Goal: Register for event/course

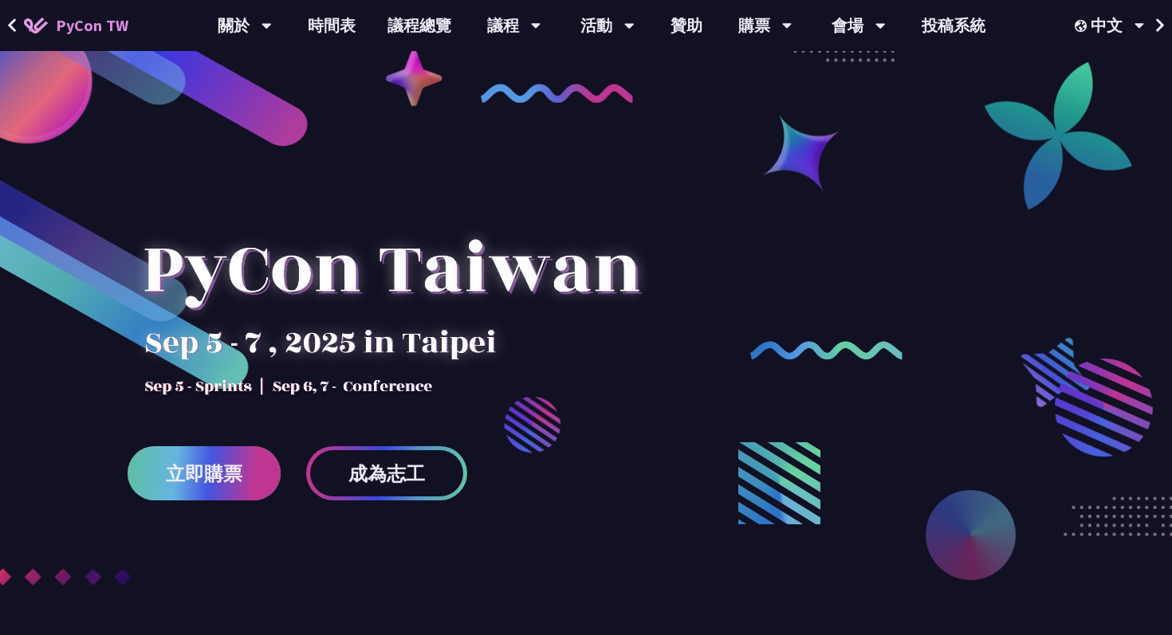
click at [244, 462] on link "立即購票" at bounding box center [204, 473] width 153 height 54
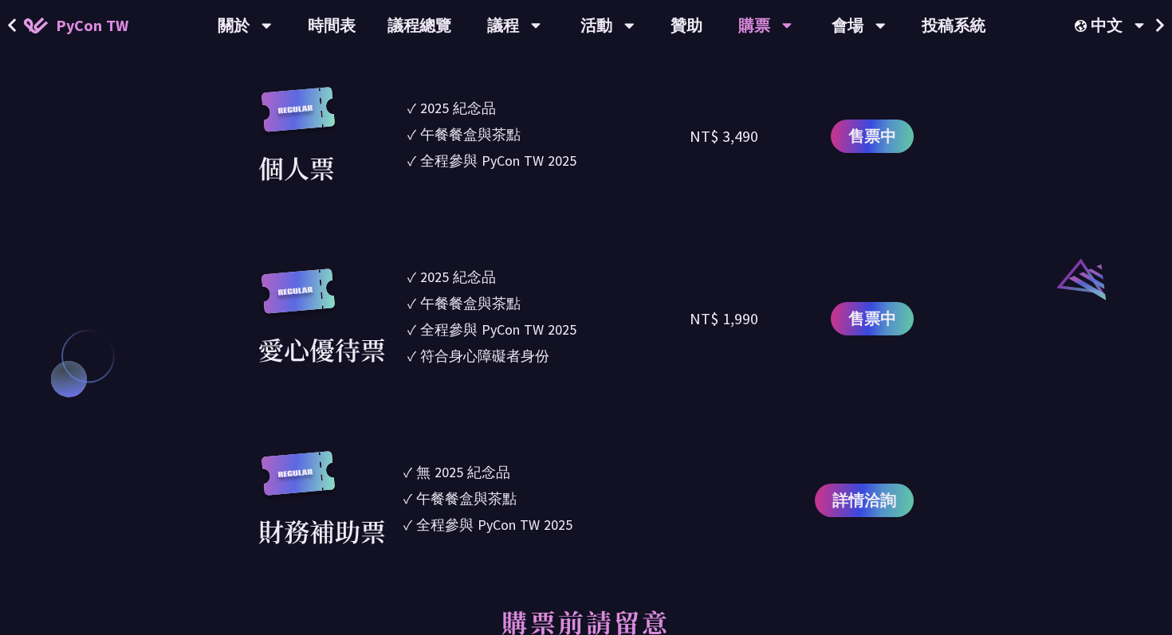
scroll to position [1533, 0]
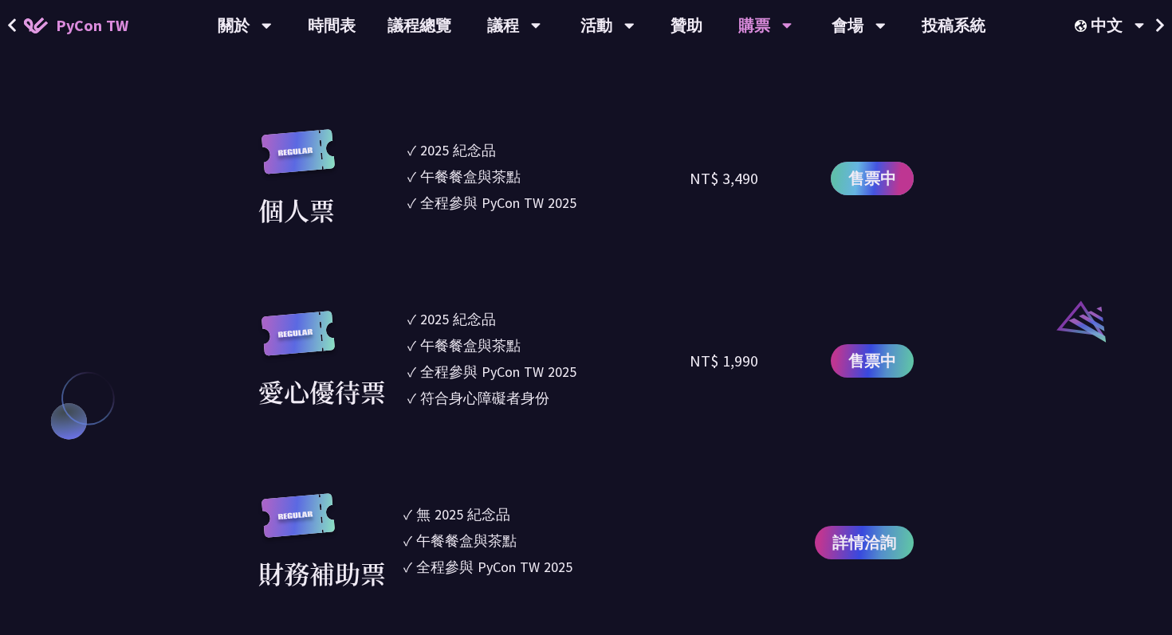
click at [873, 172] on span "售票中" at bounding box center [872, 179] width 48 height 24
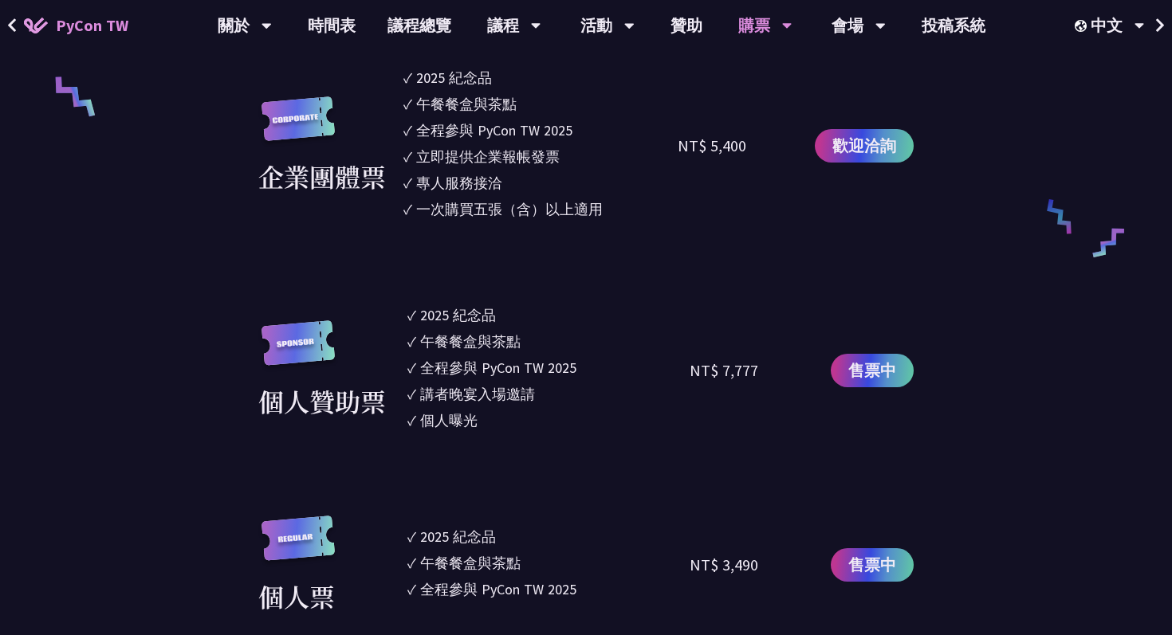
scroll to position [1110, 0]
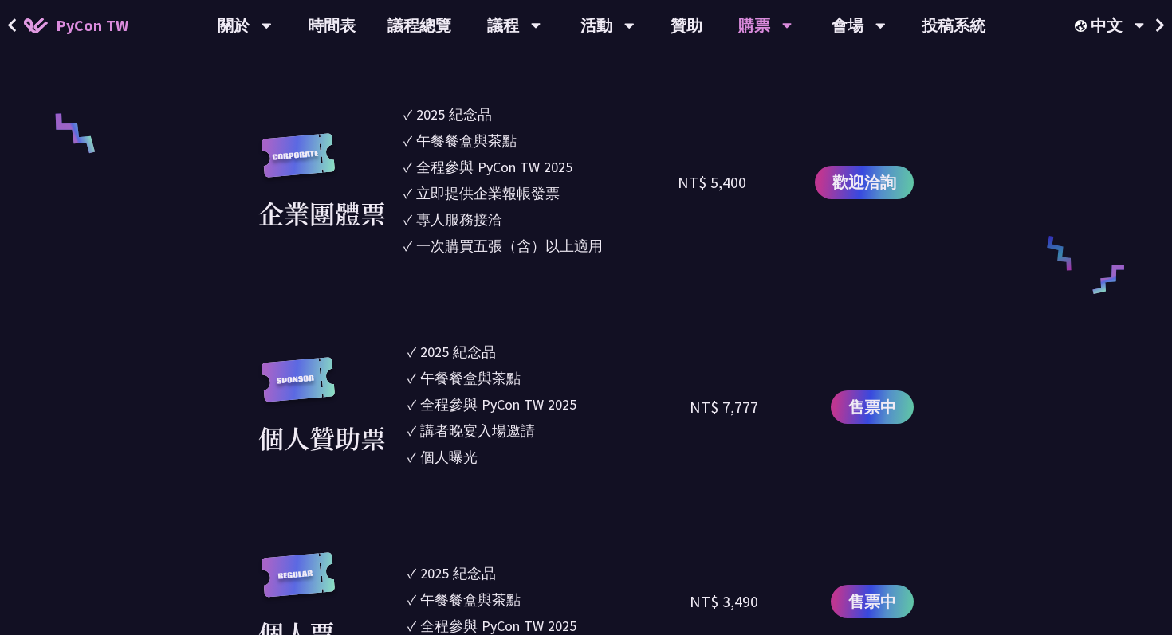
click at [880, 395] on span "售票中" at bounding box center [872, 407] width 48 height 24
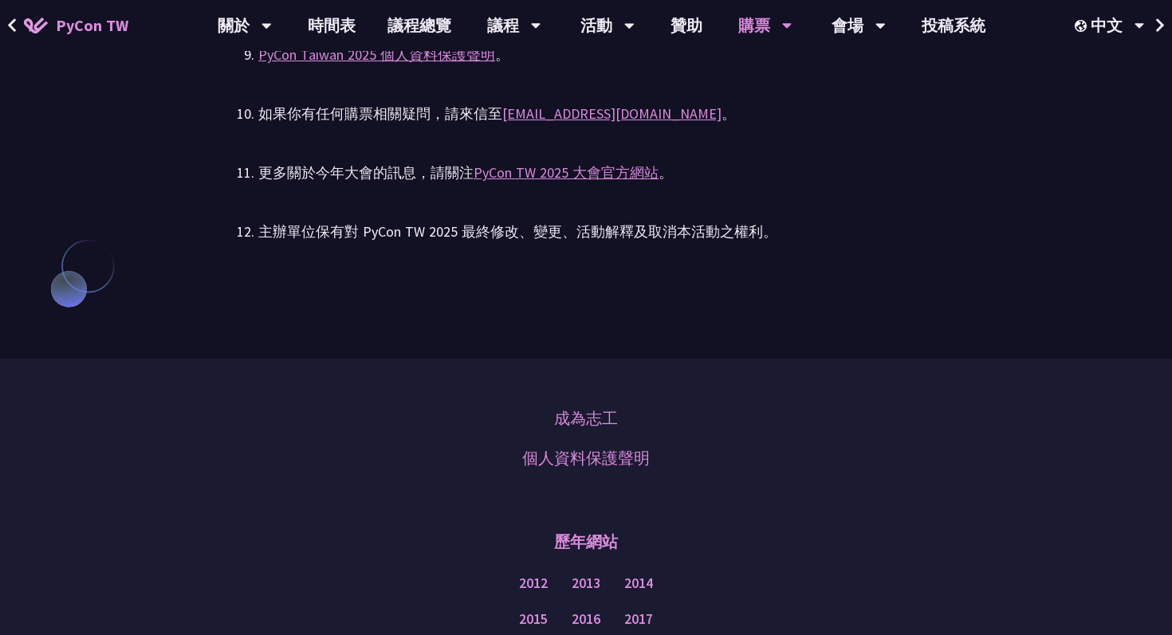
scroll to position [3734, 0]
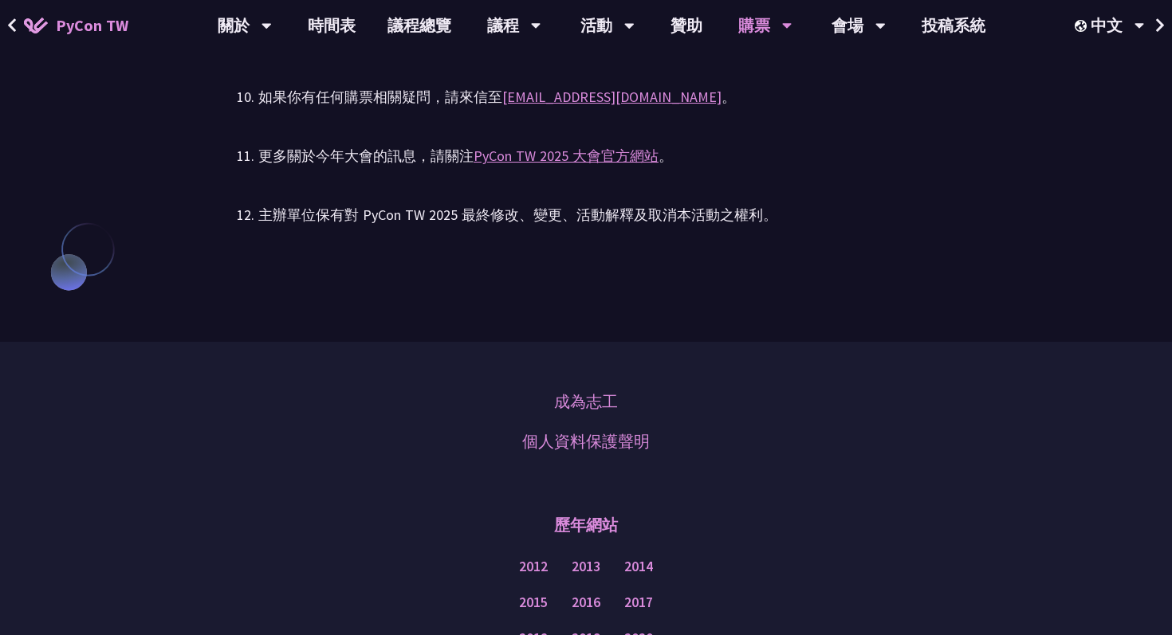
click at [597, 168] on div "更多關於今年大會的訊息，請關注 PyCon TW 2025 大會官方網站 。" at bounding box center [585, 156] width 655 height 24
click at [597, 158] on link "PyCon TW 2025 大會官方網站" at bounding box center [566, 156] width 185 height 18
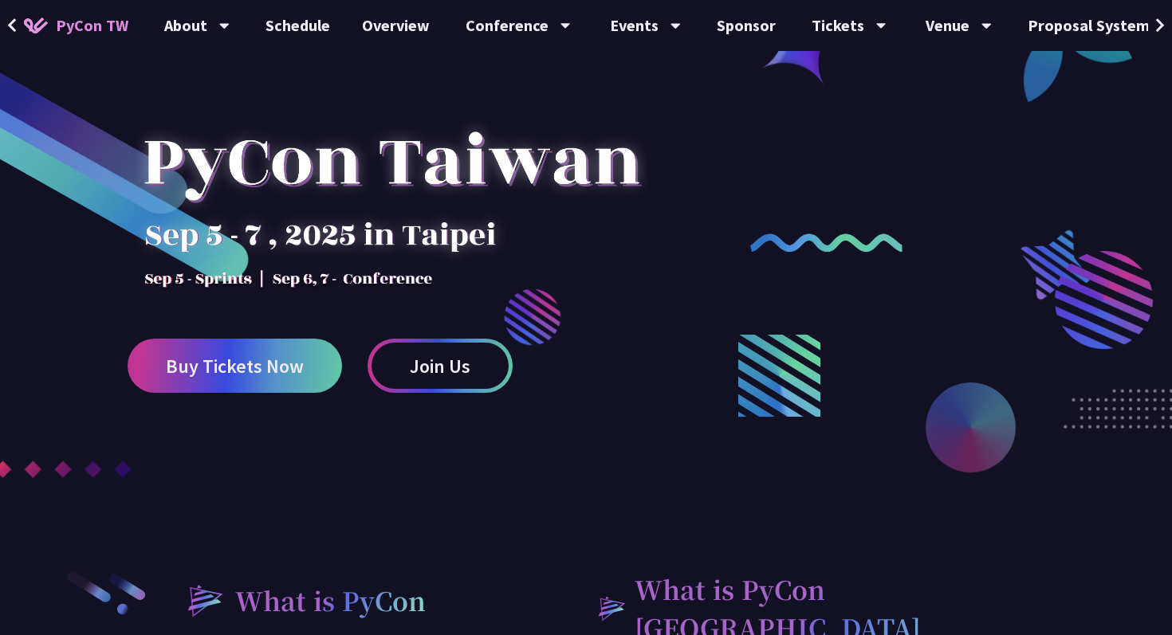
scroll to position [111, 0]
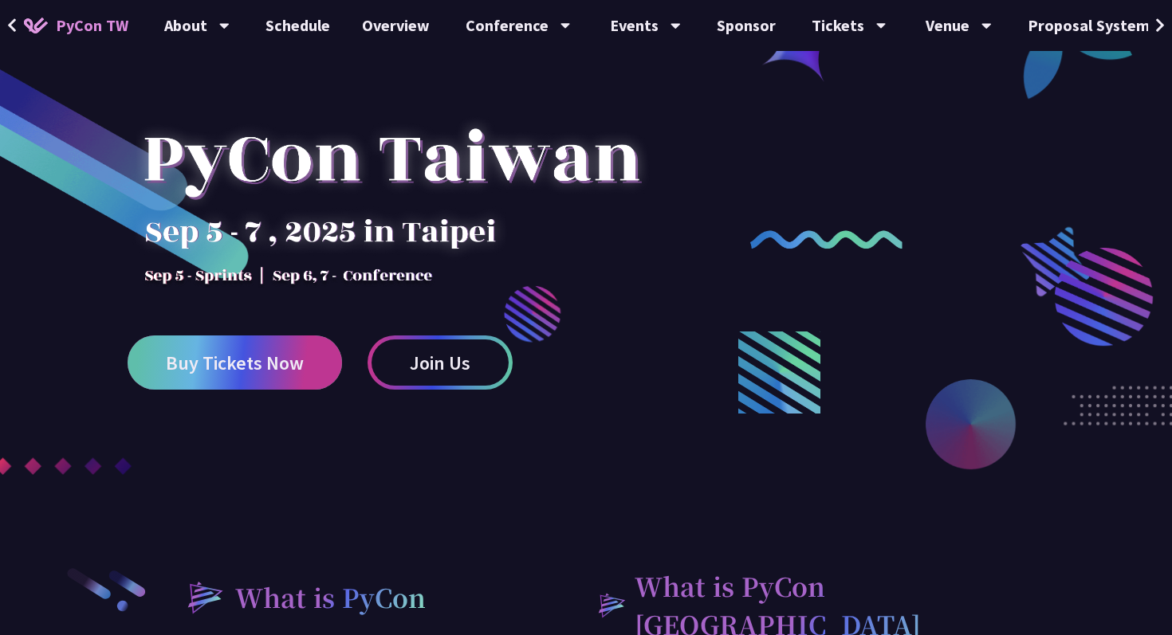
click at [215, 383] on link "Buy Tickets Now" at bounding box center [235, 363] width 214 height 54
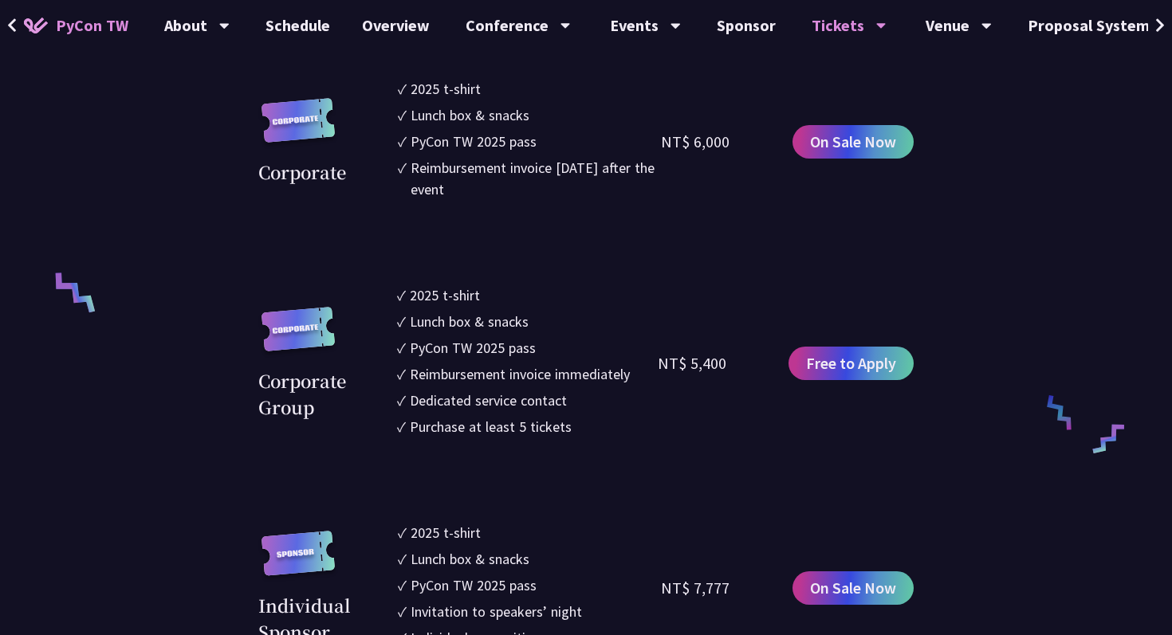
scroll to position [964, 0]
